Goal: Task Accomplishment & Management: Use online tool/utility

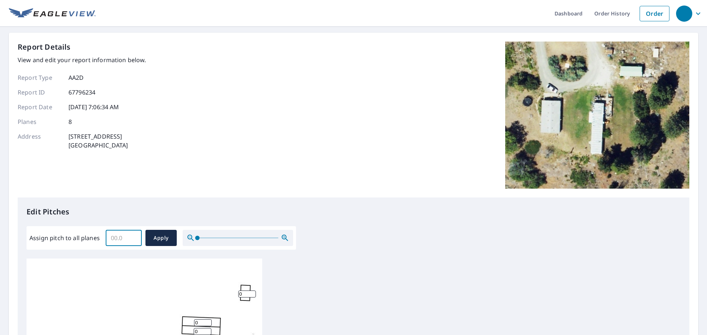
click at [121, 240] on input "Assign pitch to all planes" at bounding box center [124, 238] width 36 height 21
type input "4"
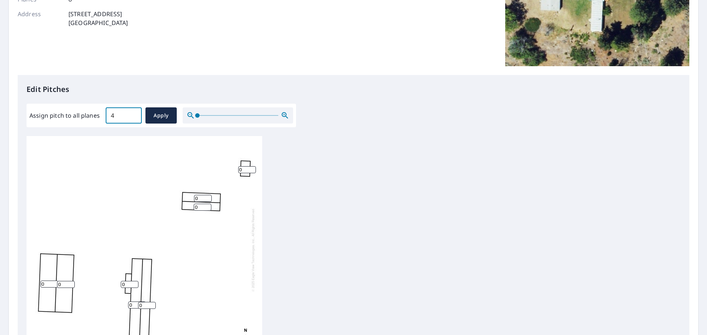
scroll to position [7, 0]
drag, startPoint x: 124, startPoint y: 115, endPoint x: 96, endPoint y: 116, distance: 28.4
click at [96, 116] on div "Assign pitch to all planes 4 ​ Apply" at bounding box center [161, 115] width 264 height 16
click at [48, 281] on input "0" at bounding box center [49, 284] width 18 height 7
drag, startPoint x: 47, startPoint y: 280, endPoint x: 21, endPoint y: 281, distance: 26.9
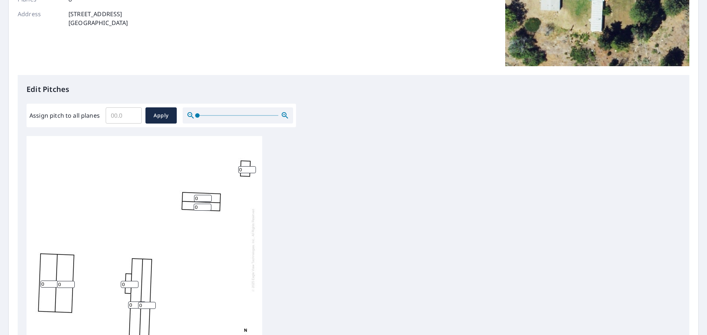
click at [21, 281] on div "Edit Pitches Assign pitch to all planes ​ Apply 0 0 0 0 0 0 0 0" at bounding box center [353, 225] width 671 height 301
type input "4"
drag, startPoint x: 60, startPoint y: 279, endPoint x: 53, endPoint y: 280, distance: 7.1
click at [53, 280] on div "4 0 0 0 0 0 0 0" at bounding box center [145, 249] width 236 height 231
type input "4"
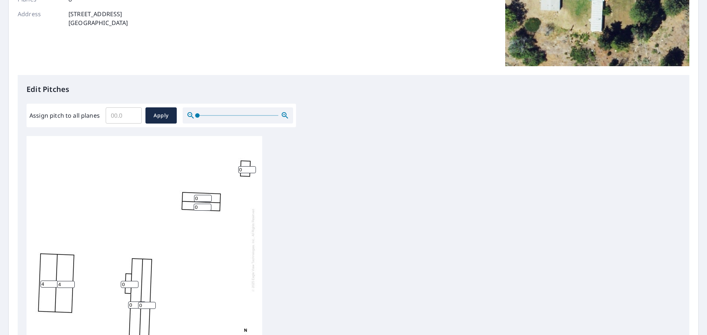
drag, startPoint x: 127, startPoint y: 281, endPoint x: 107, endPoint y: 281, distance: 19.9
click at [107, 281] on div "4 4 0 0 0 0 0 0" at bounding box center [145, 249] width 236 height 231
drag, startPoint x: 131, startPoint y: 301, endPoint x: 123, endPoint y: 302, distance: 8.1
click at [123, 302] on div "4 4 0 0 0 0 0 0" at bounding box center [145, 249] width 236 height 231
type input "3"
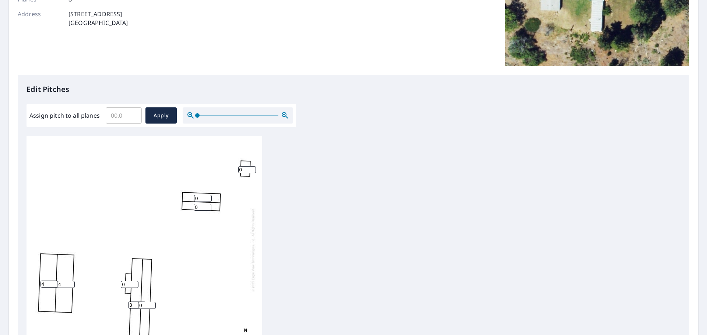
drag, startPoint x: 145, startPoint y: 300, endPoint x: 108, endPoint y: 307, distance: 38.1
click at [108, 307] on div "4 4 3 0 0 0 0 0" at bounding box center [145, 249] width 236 height 231
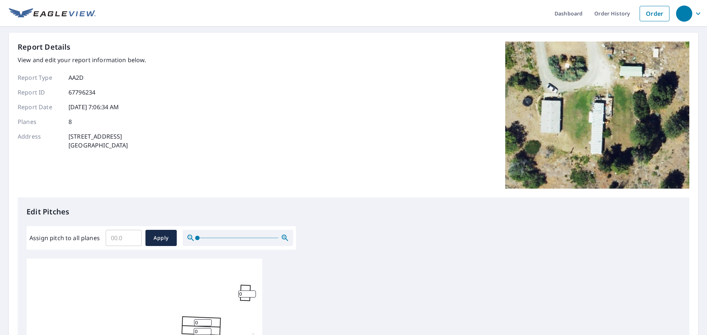
scroll to position [61, 0]
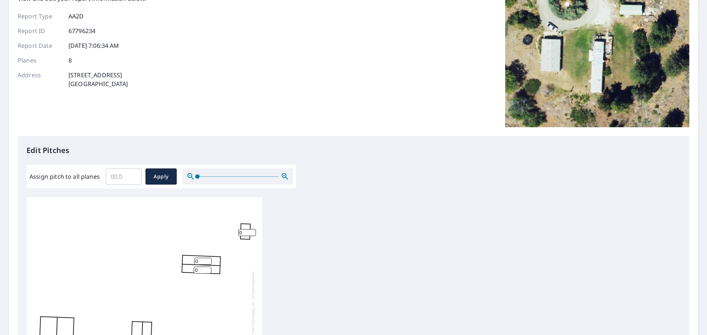
type input "3"
drag, startPoint x: 198, startPoint y: 262, endPoint x: 188, endPoint y: 262, distance: 9.9
click at [188, 262] on div "4 4 3 3 0 0 0 0" at bounding box center [145, 312] width 236 height 231
type input "3"
drag, startPoint x: 202, startPoint y: 273, endPoint x: 194, endPoint y: 273, distance: 8.5
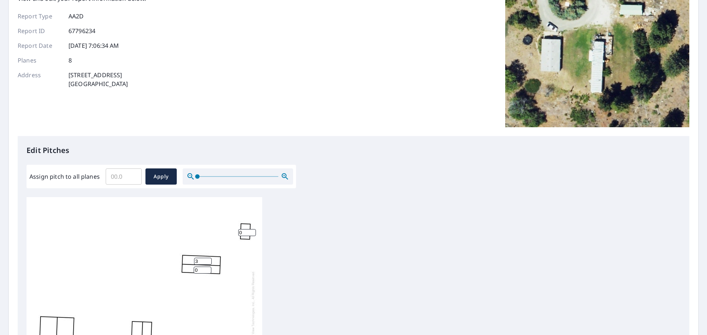
click at [194, 273] on div "4 4 3 3 3 0 0 0" at bounding box center [145, 312] width 236 height 231
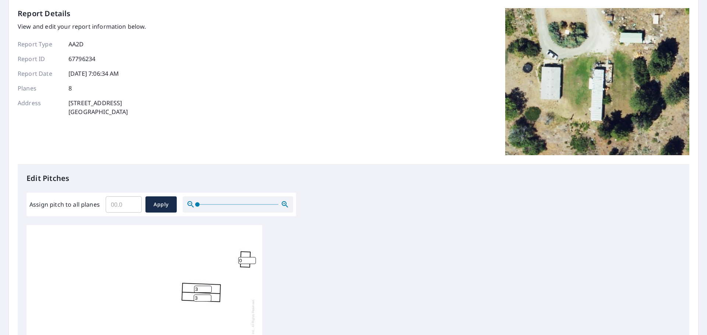
scroll to position [0, 0]
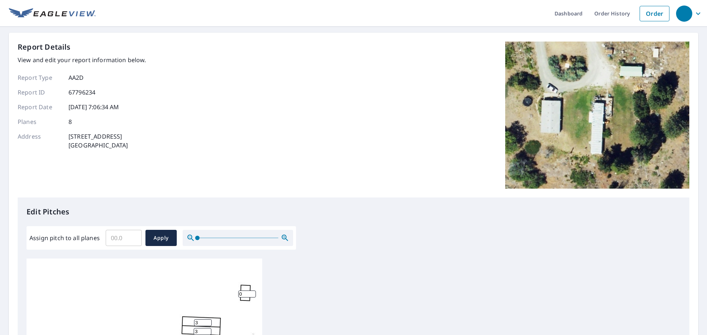
type input "3"
click at [246, 295] on input "0" at bounding box center [247, 294] width 18 height 7
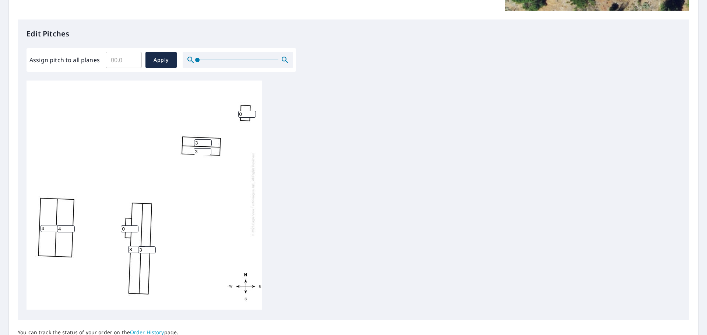
scroll to position [246, 0]
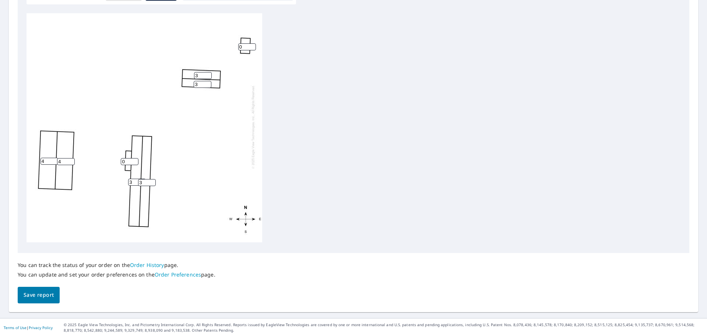
click at [50, 297] on span "Save report" at bounding box center [39, 295] width 30 height 9
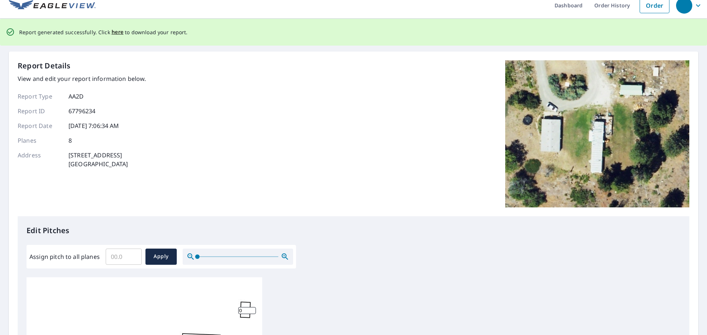
scroll to position [0, 0]
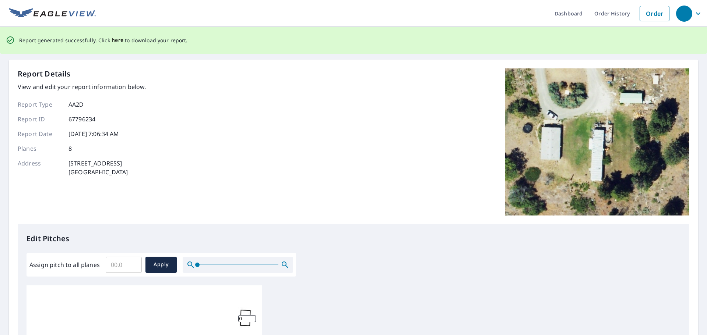
click at [112, 40] on span "here" at bounding box center [118, 40] width 12 height 9
